Goal: Use online tool/utility: Use online tool/utility

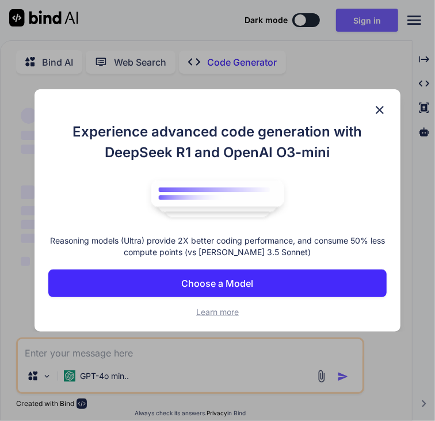
click at [377, 116] on img at bounding box center [380, 110] width 14 height 14
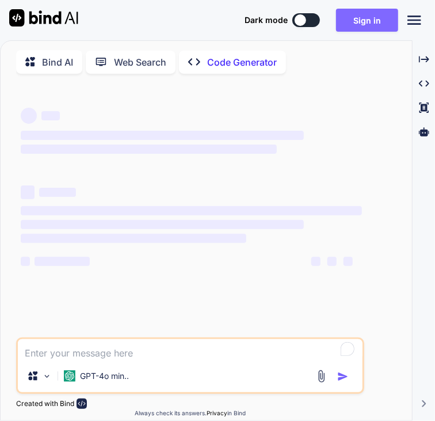
click at [350, 14] on button "Sign in" at bounding box center [367, 20] width 62 height 23
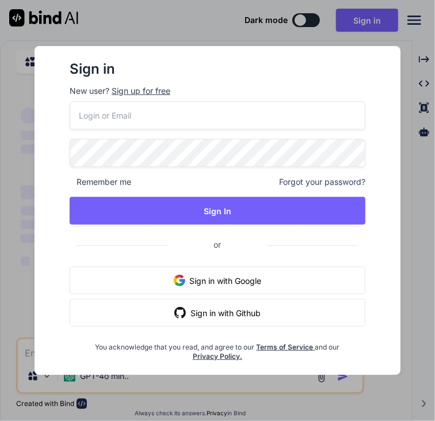
type textarea "x"
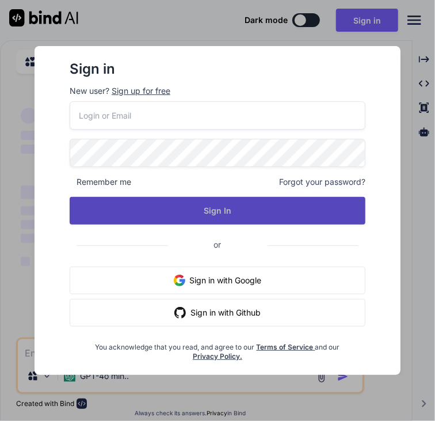
type input "[EMAIL_ADDRESS][DOMAIN_NAME]"
click at [192, 212] on button "Sign In" at bounding box center [218, 211] width 296 height 28
click at [226, 208] on button "Sign In" at bounding box center [218, 211] width 296 height 28
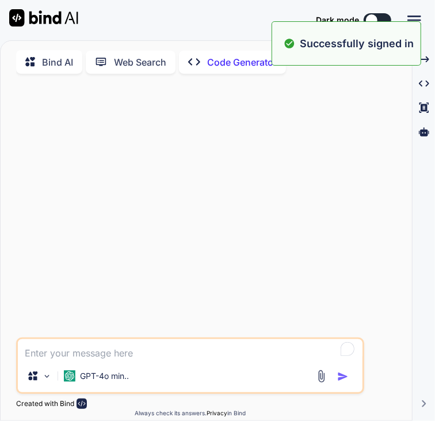
type textarea "x"
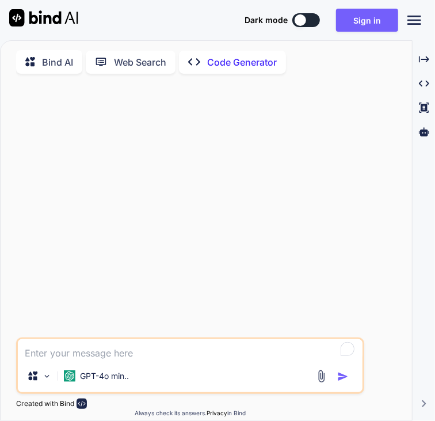
click at [71, 355] on textarea "To enrich screen reader interactions, please activate Accessibility in Grammarl…" at bounding box center [190, 349] width 345 height 21
type textarea "r"
type textarea "x"
type textarea "re"
type textarea "x"
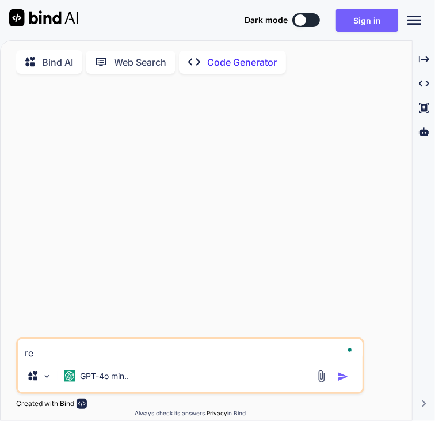
type textarea "re-"
type textarea "x"
type textarea "re-w"
type textarea "x"
type textarea "re-wo"
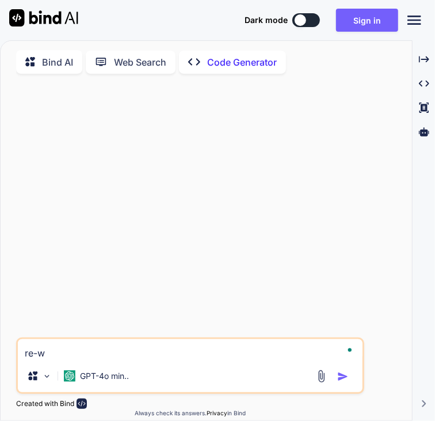
type textarea "x"
type textarea "re-wor"
type textarea "x"
type textarea "re-word"
type textarea "x"
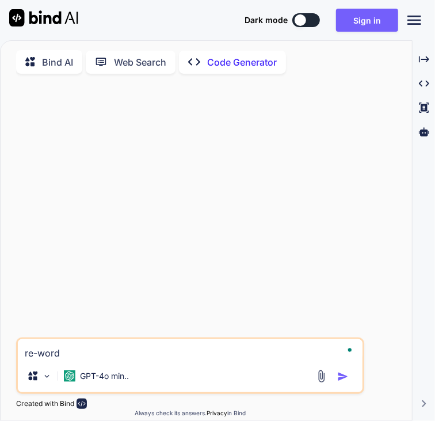
type textarea "re-word"
type textarea "x"
type textarea "re-word t"
type textarea "x"
type textarea "re-word th"
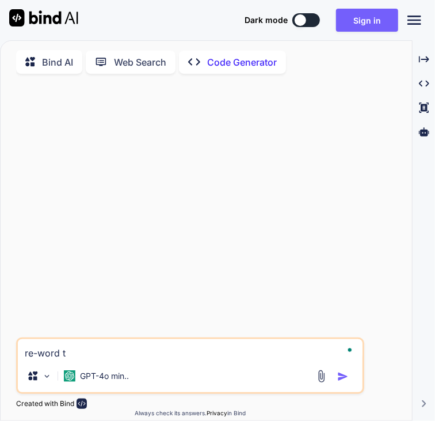
type textarea "x"
type textarea "re-word thi"
type textarea "x"
type textarea "re-word this"
type textarea "x"
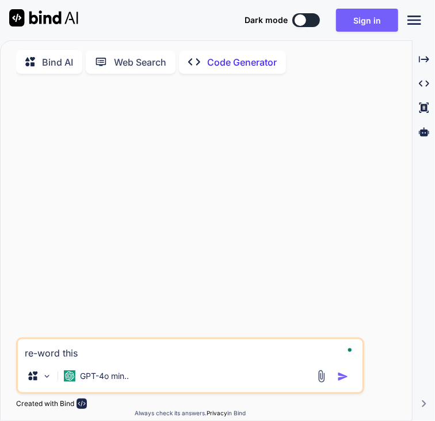
type textarea "re-word this"
type textarea "x"
type textarea "re-word this a"
type textarea "x"
type textarea "re-word this an"
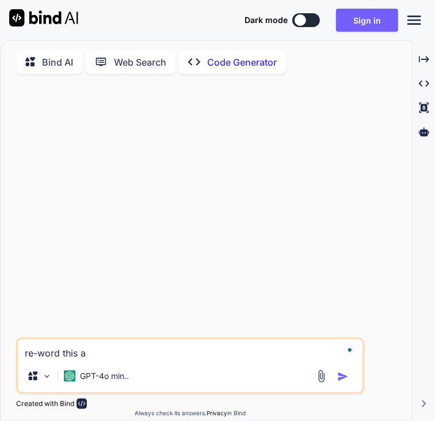
type textarea "x"
type textarea "re-word this and"
type textarea "x"
type textarea "re-word this and"
type textarea "x"
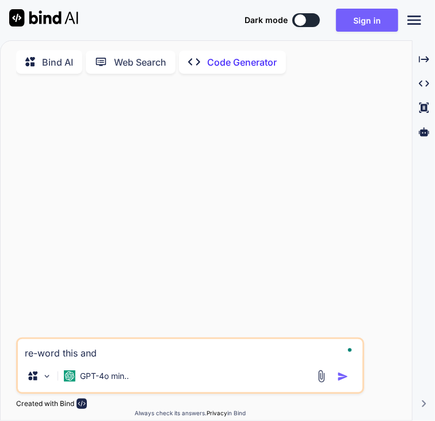
type textarea "re-word this and m"
type textarea "x"
type textarea "re-word this and ma"
type textarea "x"
type textarea "re-word this and mak"
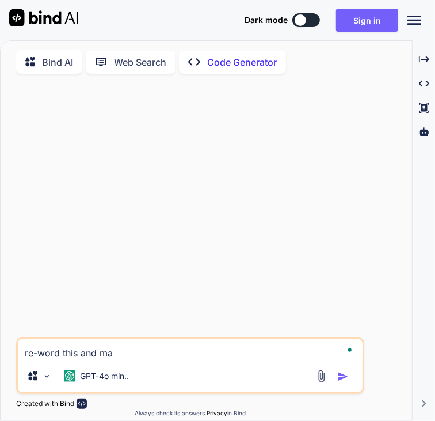
type textarea "x"
type textarea "re-word this and make"
type textarea "x"
type textarea "re-word this and make"
type textarea "x"
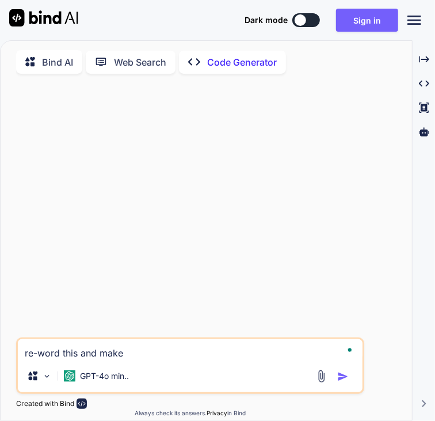
type textarea "re-word this and make i"
type textarea "x"
type textarea "re-word this and make it"
type textarea "x"
type textarea "re-word this and make it"
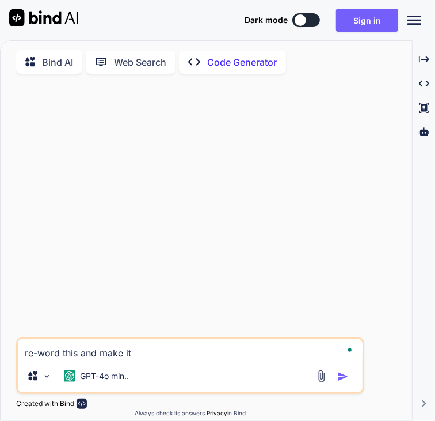
type textarea "x"
type textarea "re-word this and make it n"
type textarea "x"
type textarea "re-word this and make it no"
type textarea "x"
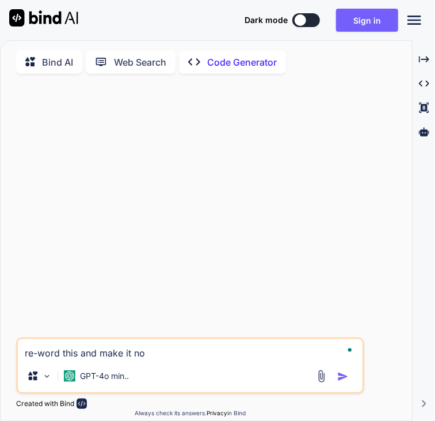
type textarea "re-word this and make it not"
type textarea "x"
type textarea "re-word this and make it not"
type textarea "x"
type textarea "re-word this and make it not p"
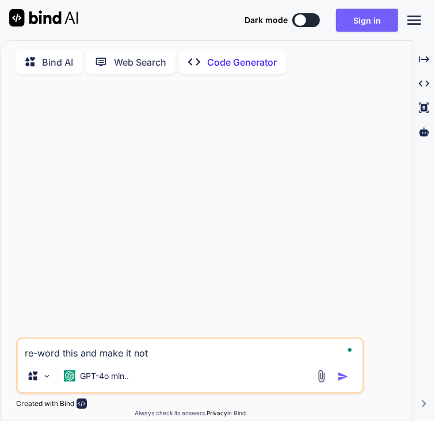
type textarea "x"
type textarea "re-word this and make it not pl"
type textarea "x"
type textarea "re-word this and make it not pla"
type textarea "x"
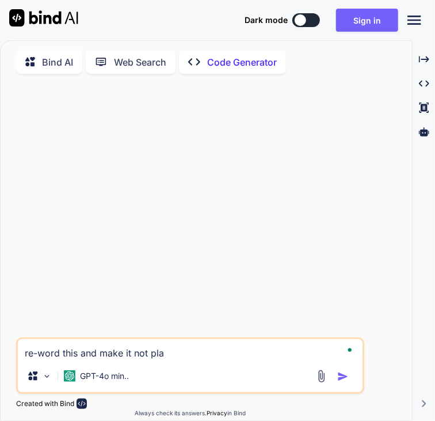
type textarea "re-word this and make it not plag"
type textarea "x"
type textarea "re-word this and make it not plage"
type textarea "x"
type textarea "re-word this and make it not [PERSON_NAME]"
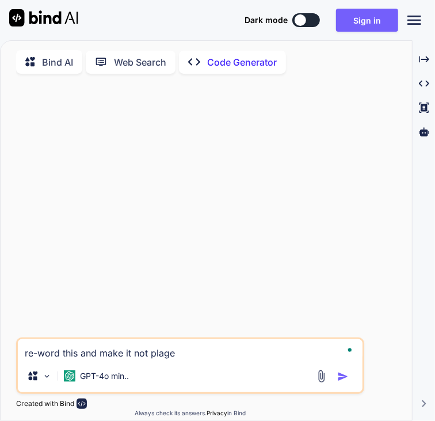
type textarea "x"
type textarea "re-word this and make it not plageri"
type textarea "x"
type textarea "re-word this and make it not plageriz"
type textarea "x"
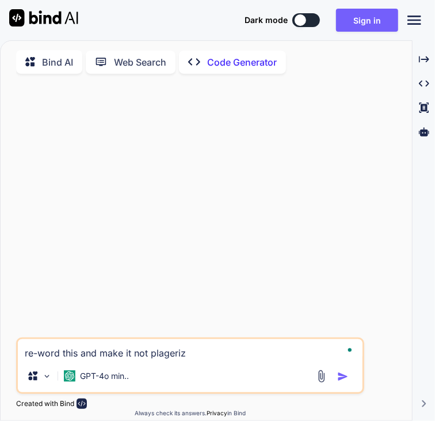
type textarea "re-word this and make it not plagerize"
type textarea "x"
type textarea "re-word this and make it not plagerized"
type textarea "x"
type textarea "re-word this and make it not plagerized"
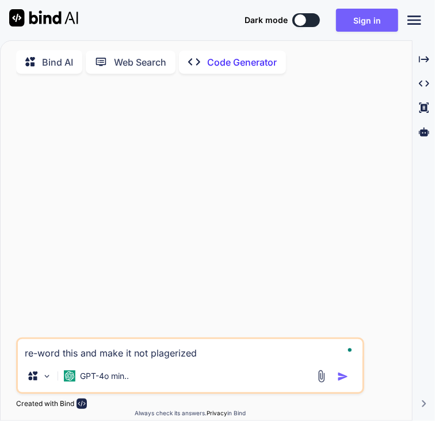
type textarea "x"
type textarea "re-word this and make it not plagerized"
type textarea "x"
paste textarea "(“American independence was then and there born,” [PERSON_NAME] later remarked—…"
type textarea "re-word this and make it not plagerized (“American independence was then and th…"
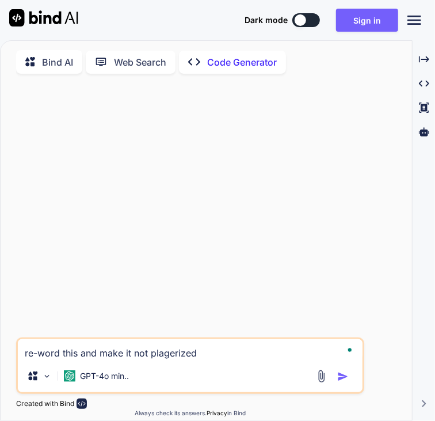
type textarea "x"
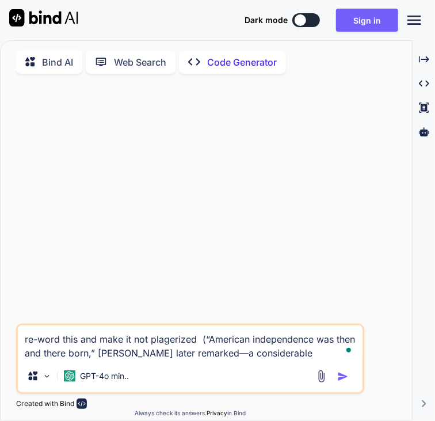
type textarea "re-word this and make it not plagerized (“American independence was then and th…"
click at [341, 381] on img "button" at bounding box center [343, 377] width 12 height 12
type textarea "x"
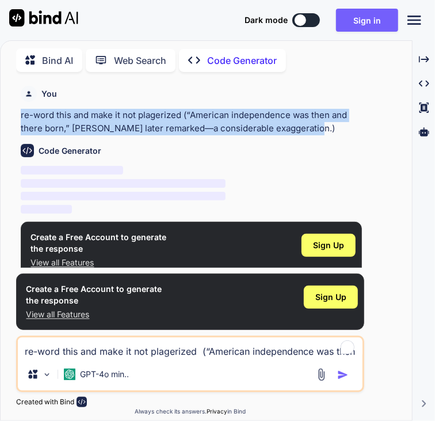
drag, startPoint x: 21, startPoint y: 116, endPoint x: 322, endPoint y: 128, distance: 300.6
click at [322, 128] on p "re-word this and make it not plagerized (“American independence was then and th…" at bounding box center [191, 122] width 341 height 26
copy p "re-word this and make it not plagerized (“American independence was then and th…"
click at [357, 16] on button "Sign in" at bounding box center [367, 20] width 62 height 23
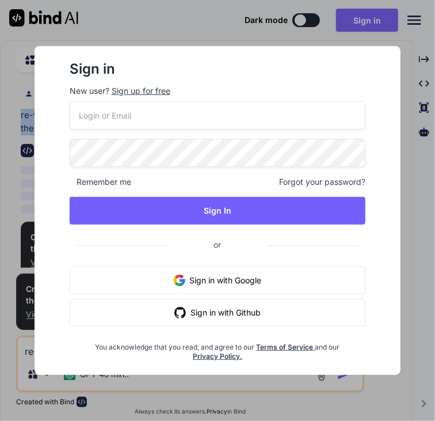
type input "[EMAIL_ADDRESS][DOMAIN_NAME]"
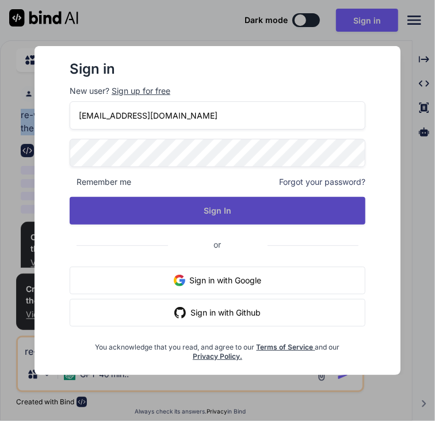
click at [209, 216] on button "Sign In" at bounding box center [218, 211] width 296 height 28
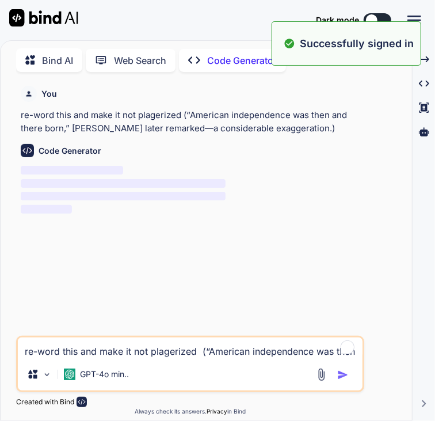
type textarea "x"
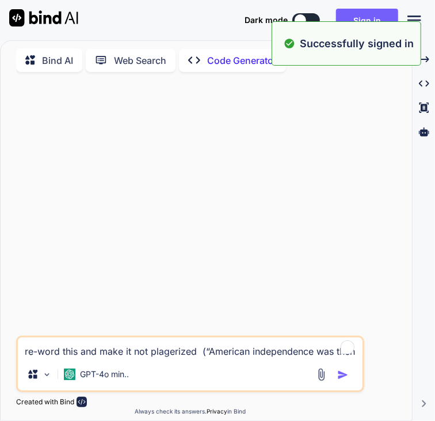
click at [104, 355] on textarea "re-word this and make it not plagerized (“American independence was then and th…" at bounding box center [190, 347] width 345 height 21
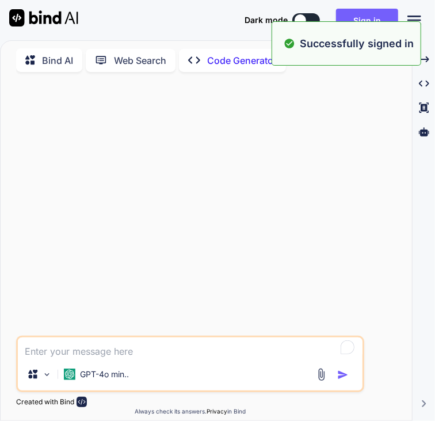
paste textarea "re-word this and make it not plagerized (“American independence was then and th…"
type textarea "re-word this and make it not plagerized (“American independence was then and th…"
type textarea "x"
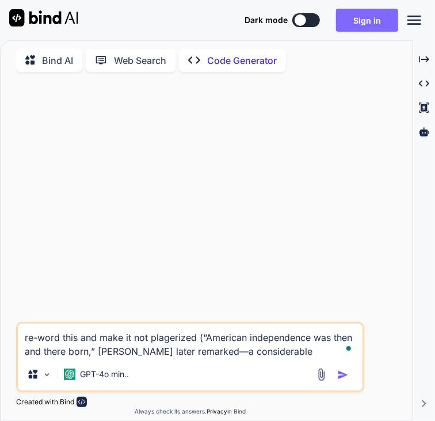
type textarea "re-word this and make it not plagerized (“American independence was then and th…"
click at [364, 19] on button "Sign in" at bounding box center [367, 20] width 62 height 23
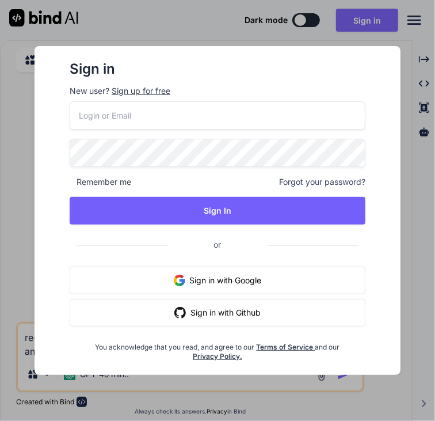
type input "[EMAIL_ADDRESS][DOMAIN_NAME]"
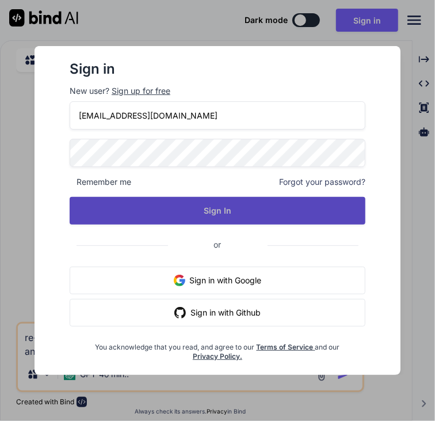
click at [238, 213] on button "Sign In" at bounding box center [218, 211] width 296 height 28
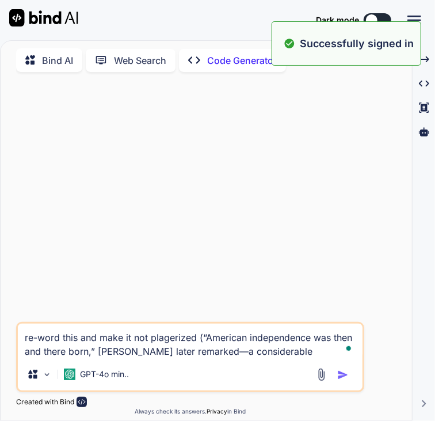
type textarea "x"
click at [381, 14] on button "Sign in" at bounding box center [367, 20] width 62 height 23
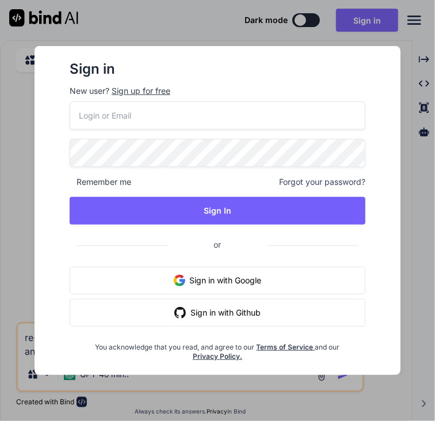
type input "[EMAIL_ADDRESS][DOMAIN_NAME]"
click at [224, 291] on button "Sign in with Google" at bounding box center [218, 280] width 296 height 28
